Goal: Navigation & Orientation: Find specific page/section

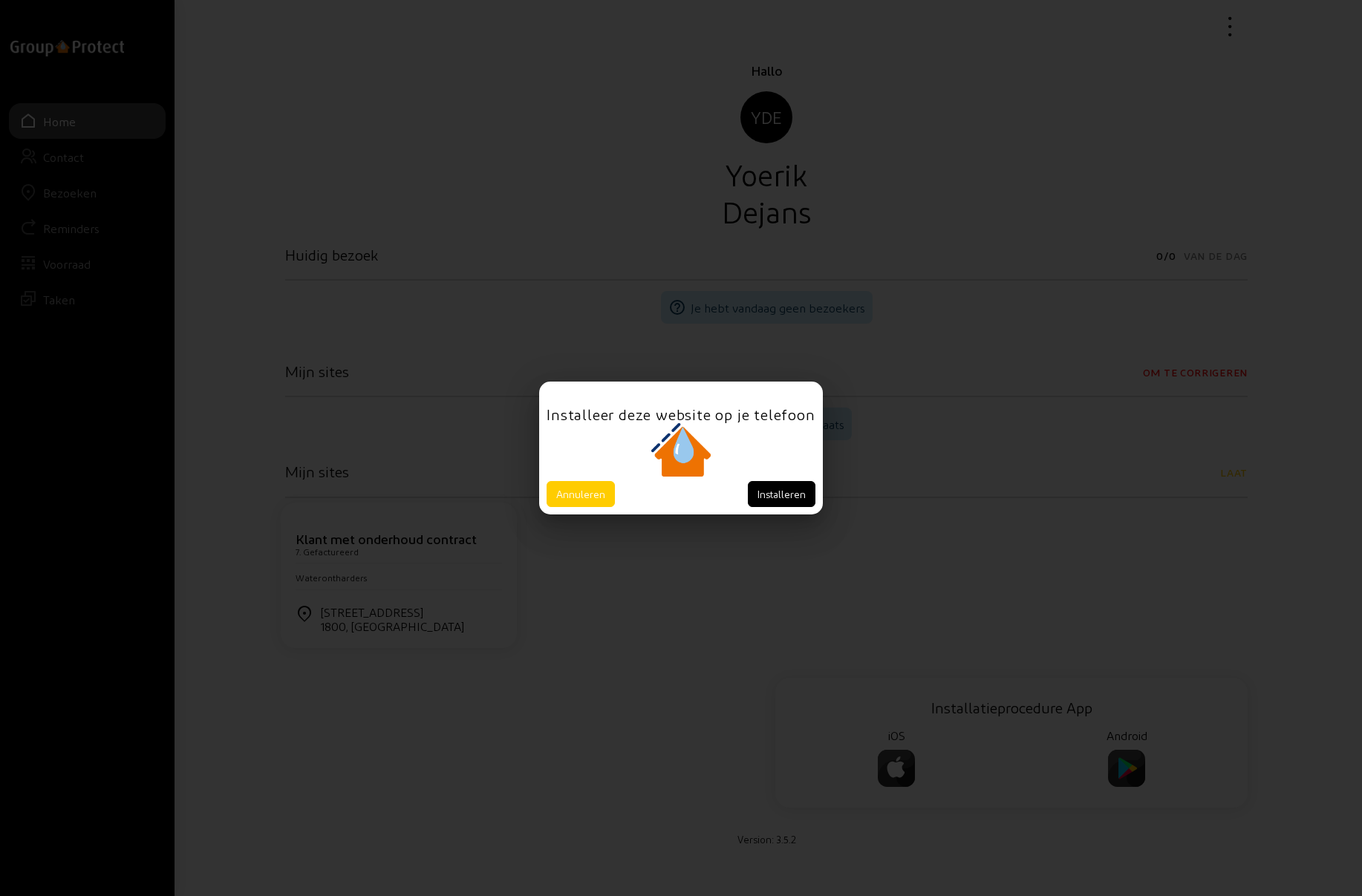
drag, startPoint x: 580, startPoint y: 493, endPoint x: 572, endPoint y: 493, distance: 8.0
click at [580, 493] on button "Annuleren" at bounding box center [580, 494] width 68 height 26
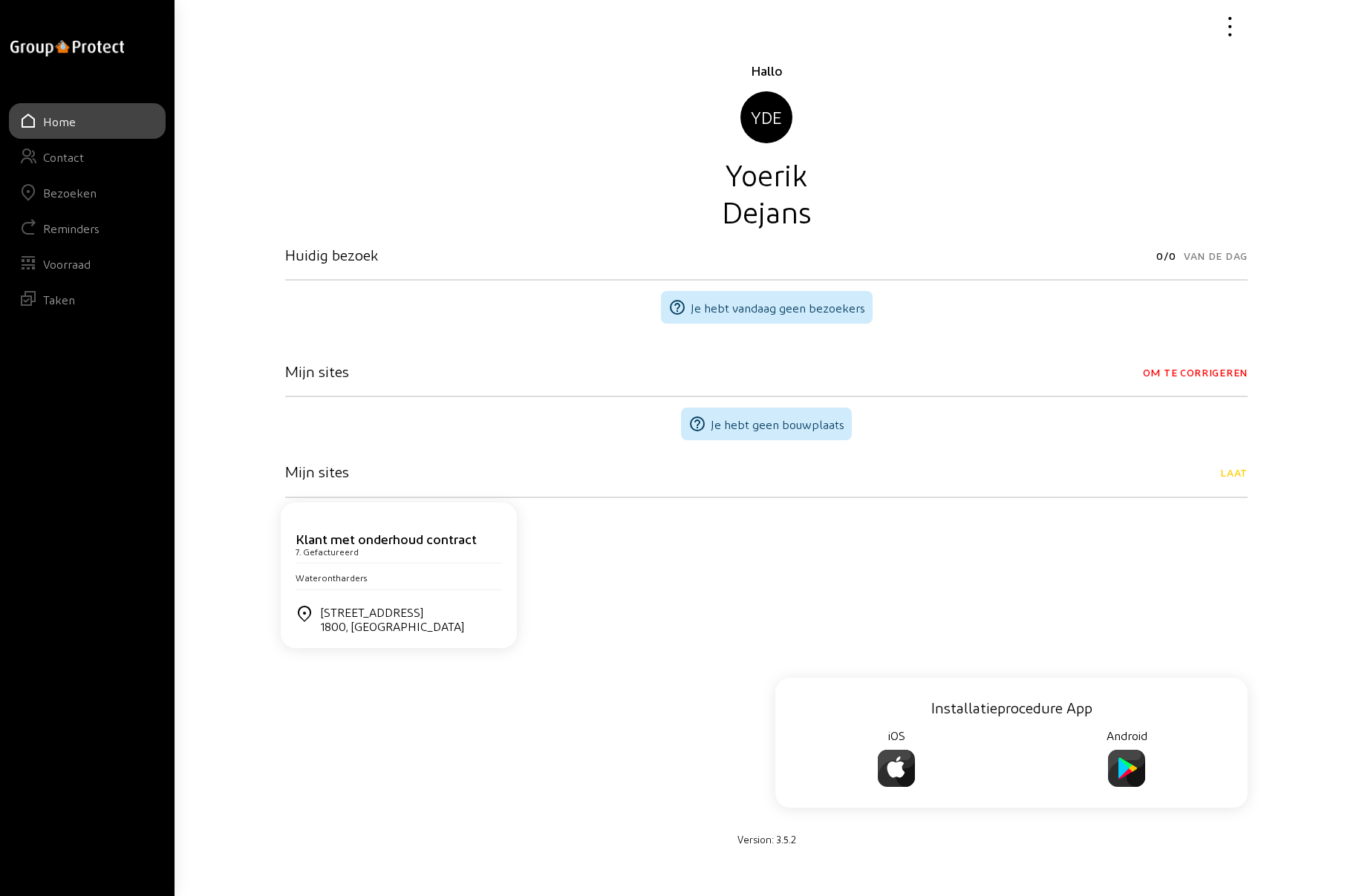
click at [77, 188] on div "Bezoeken" at bounding box center [70, 192] width 53 height 14
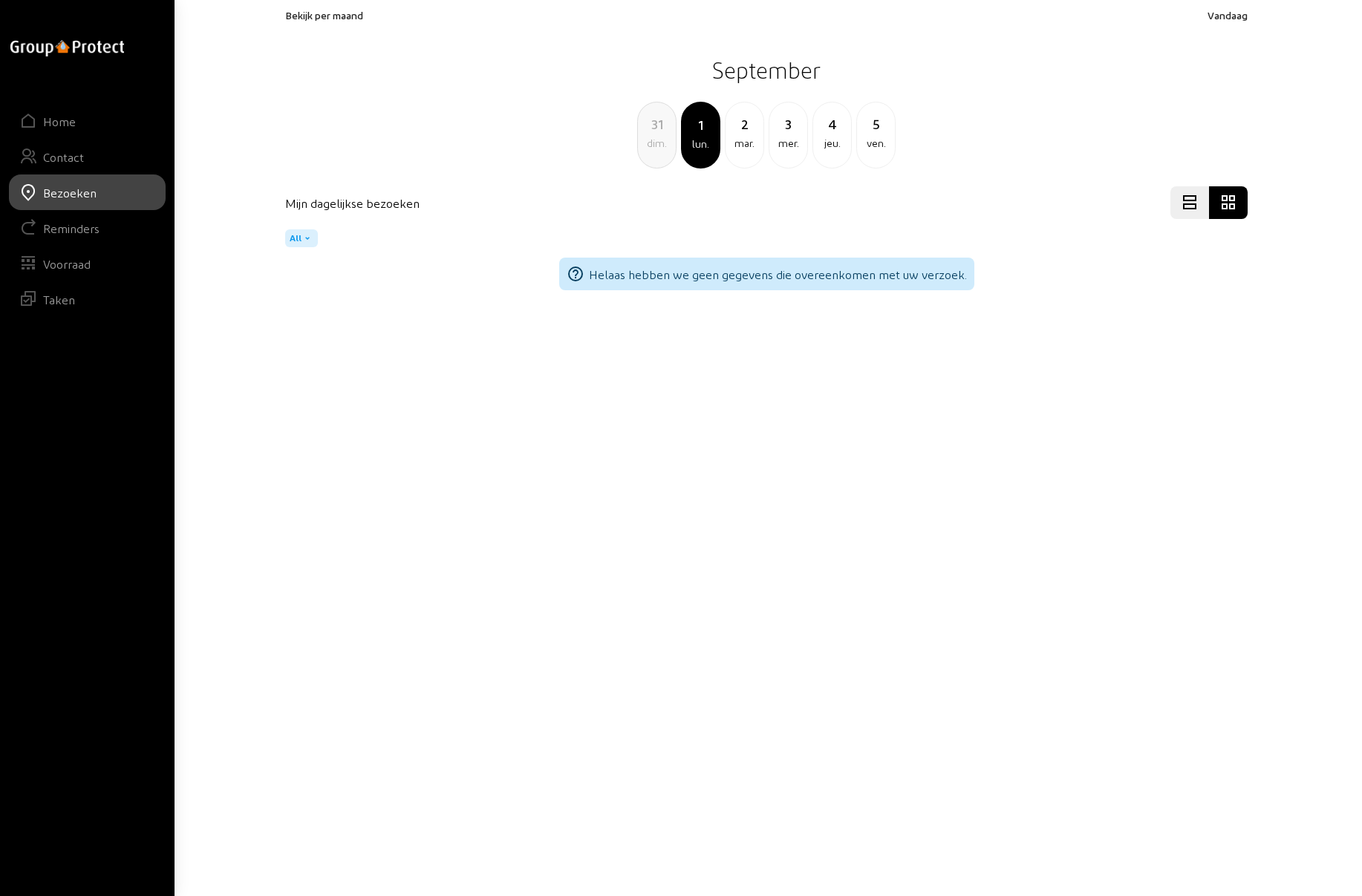
click at [345, 13] on span "Bekijk per maand" at bounding box center [324, 16] width 78 height 13
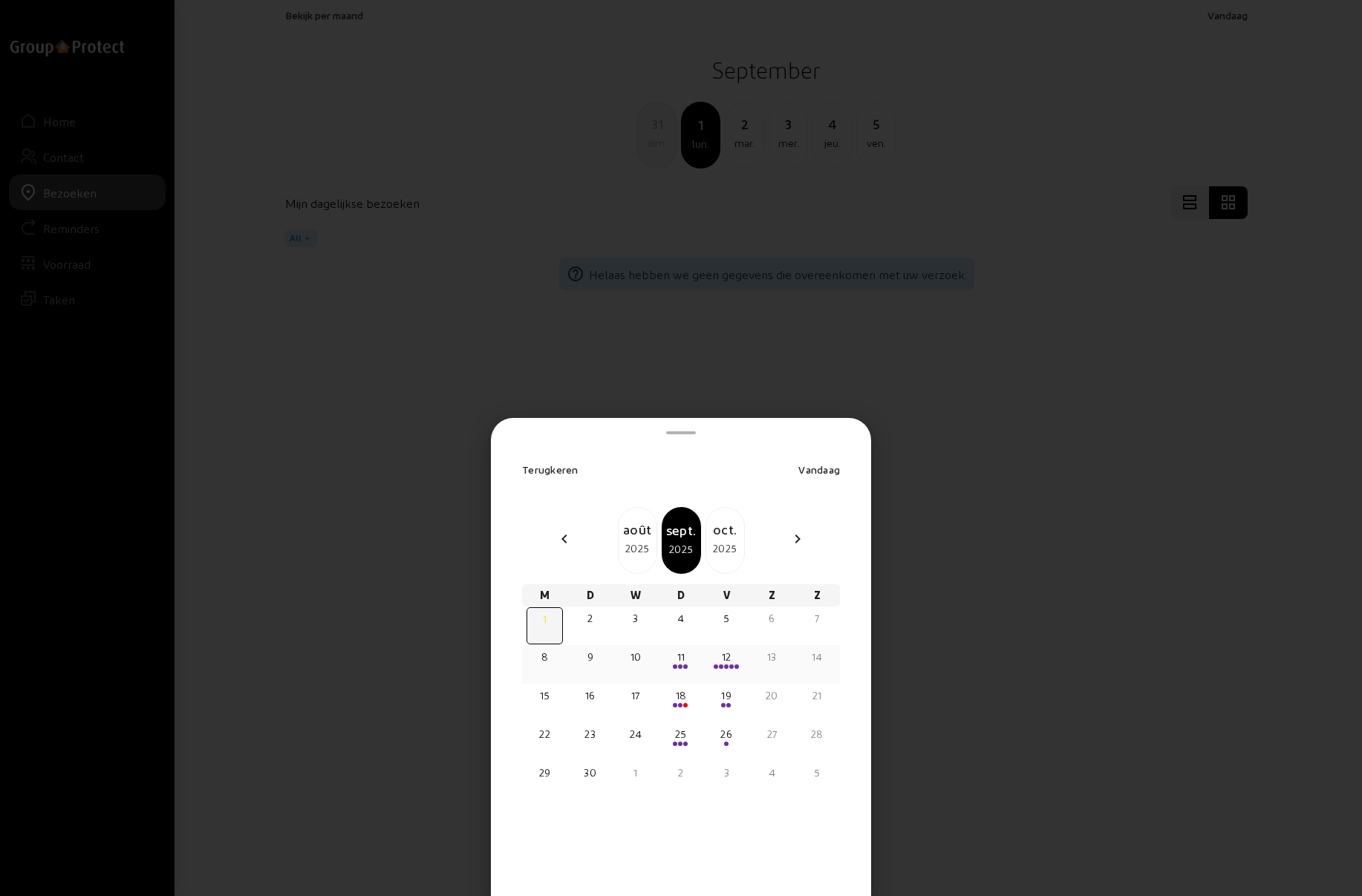
click at [681, 663] on div "11" at bounding box center [681, 657] width 33 height 15
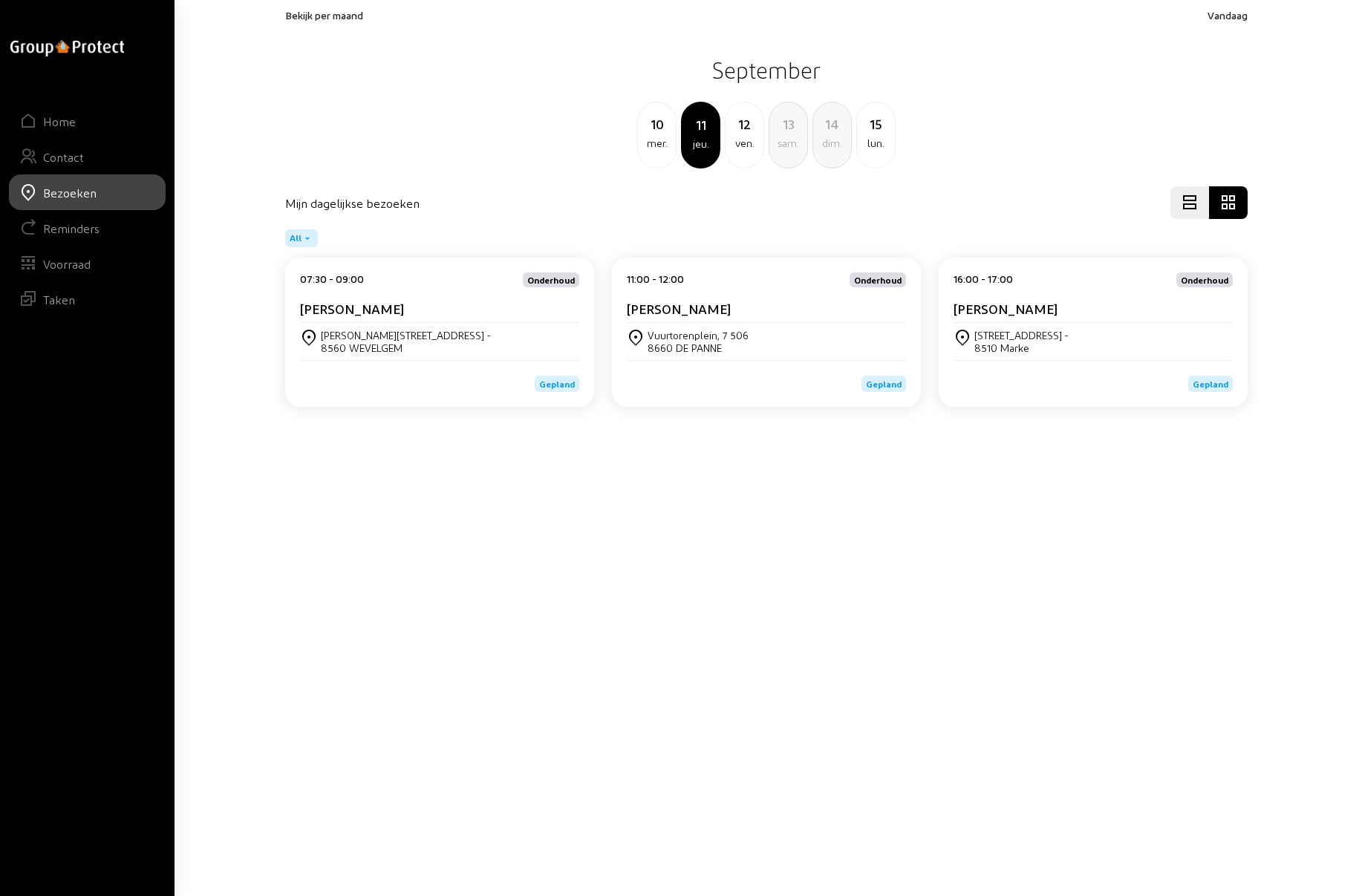
click at [749, 150] on div "ven." at bounding box center [744, 142] width 38 height 17
